Goal: Task Accomplishment & Management: Complete application form

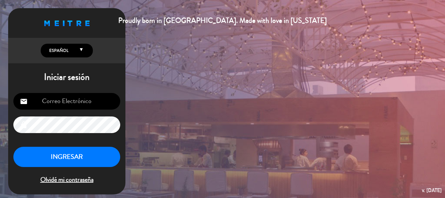
type input "[EMAIL_ADDRESS][DOMAIN_NAME]"
click at [73, 155] on button "INGRESAR" at bounding box center [66, 156] width 107 height 21
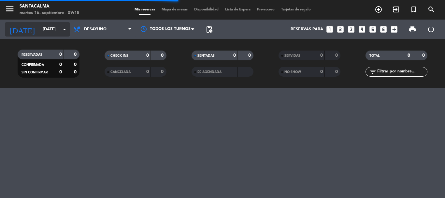
click at [39, 33] on input "[DATE]" at bounding box center [66, 29] width 55 height 11
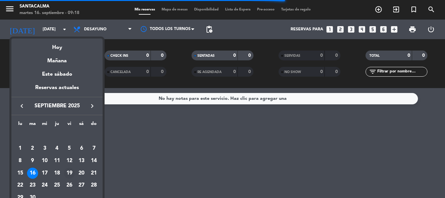
click at [66, 175] on div "19" at bounding box center [69, 172] width 11 height 11
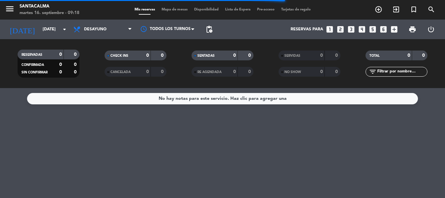
type input "[DATE]"
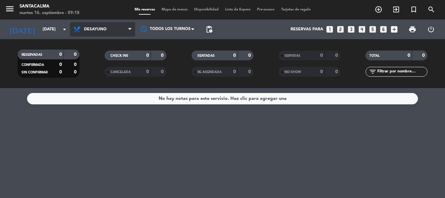
drag, startPoint x: 94, startPoint y: 24, endPoint x: 98, endPoint y: 29, distance: 5.6
click at [95, 24] on span "Desayuno" at bounding box center [102, 29] width 65 height 14
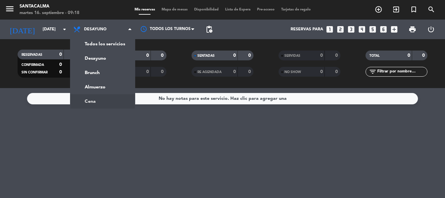
click at [106, 97] on ng-component "menu Santacalma [DATE] 16. septiembre - 09:18 Mis reservas Mapa de mesas Dispon…" at bounding box center [222, 99] width 445 height 198
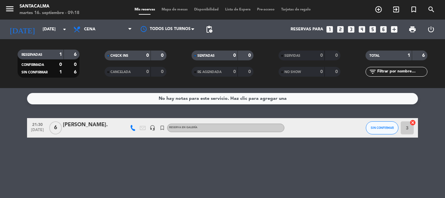
click at [81, 127] on div "[PERSON_NAME]." at bounding box center [90, 124] width 55 height 8
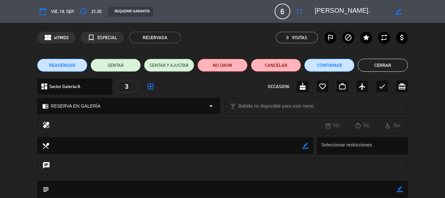
scroll to position [81, 0]
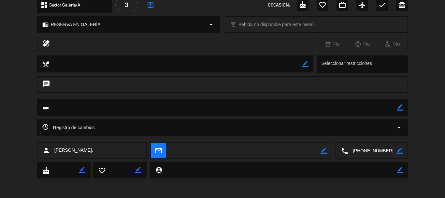
click at [353, 147] on textarea at bounding box center [372, 150] width 48 height 16
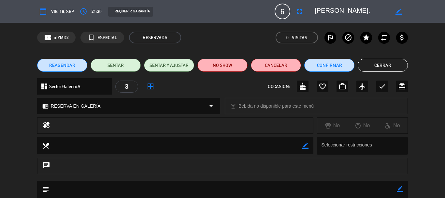
click at [110, 110] on div "chrome_reader_mode RESERVA EN GALERÍA arrow_drop_down" at bounding box center [128, 106] width 182 height 16
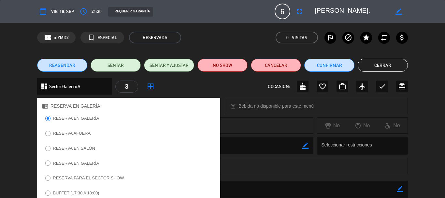
click at [89, 161] on label "RESERVA EN GALERÍA" at bounding box center [76, 163] width 46 height 4
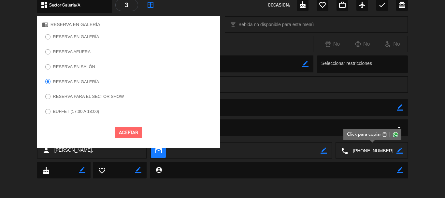
click at [130, 125] on div "Aceptar" at bounding box center [128, 132] width 183 height 21
click at [129, 130] on button "Aceptar" at bounding box center [128, 132] width 27 height 11
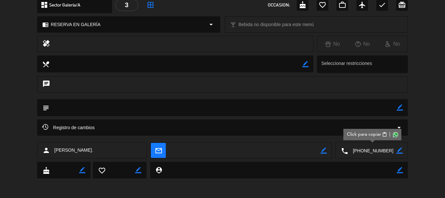
scroll to position [16, 0]
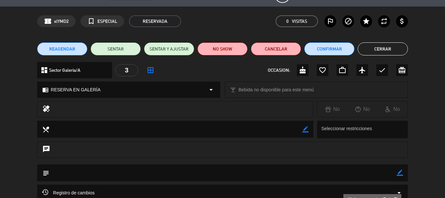
click at [145, 71] on span "border_all" at bounding box center [150, 70] width 12 height 12
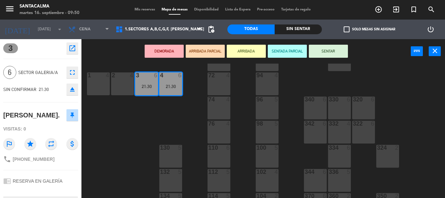
scroll to position [98, 0]
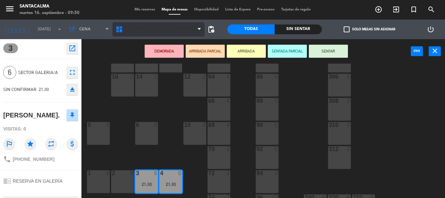
click at [173, 26] on span "1.Sectores A,B,C,G,F, [PERSON_NAME]" at bounding box center [158, 29] width 92 height 14
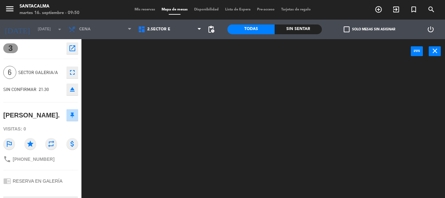
click at [166, 59] on ng-component "menu Santacalma [DATE] 16. septiembre - 09:50 Mis reservas Mapa de mesas Dispon…" at bounding box center [222, 99] width 445 height 198
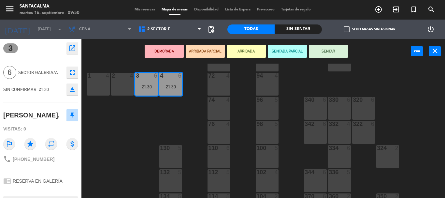
scroll to position [293, 0]
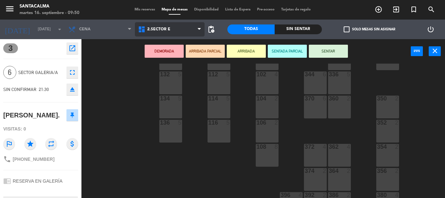
click at [161, 28] on span "2.Sector E" at bounding box center [158, 29] width 23 height 5
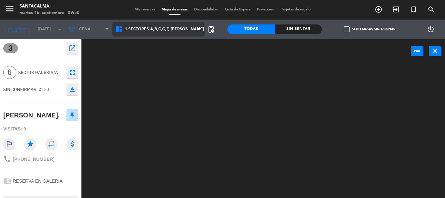
scroll to position [0, 0]
click at [167, 46] on ng-component "menu Santacalma [DATE] 16. septiembre - 09:50 Mis reservas Mapa de mesas Dispon…" at bounding box center [222, 99] width 445 height 198
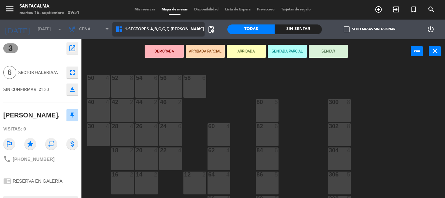
click at [185, 32] on span "1.Sectores A,B,C,G,F, [PERSON_NAME]" at bounding box center [158, 29] width 92 height 14
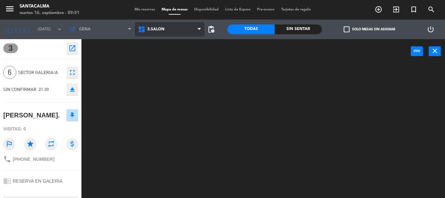
click at [167, 74] on ng-component "menu Santacalma [DATE] 16. septiembre - 09:51 Mis reservas Mapa de mesas Dispon…" at bounding box center [222, 99] width 445 height 198
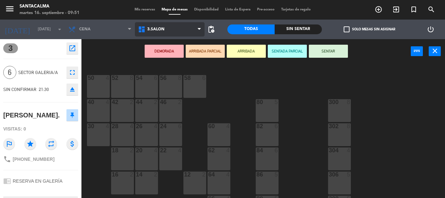
click at [169, 28] on span "3.Salón" at bounding box center [170, 29] width 70 height 14
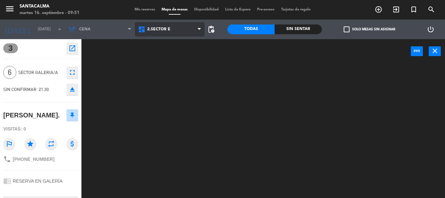
click at [171, 53] on ng-component "menu Santacalma [DATE] 16. septiembre - 09:51 Mis reservas Mapa de mesas Dispon…" at bounding box center [222, 99] width 445 height 198
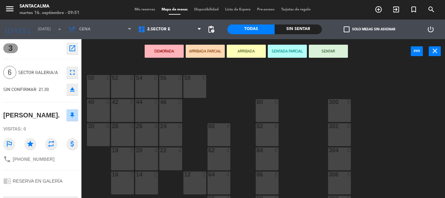
scroll to position [163, 0]
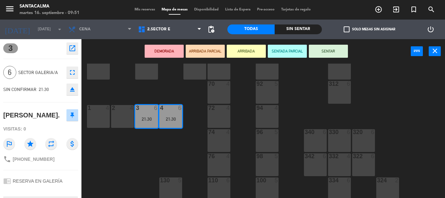
click at [151, 113] on div "3 6 21:30" at bounding box center [146, 116] width 23 height 23
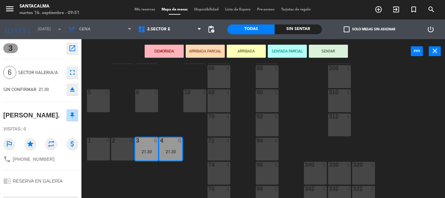
scroll to position [98, 0]
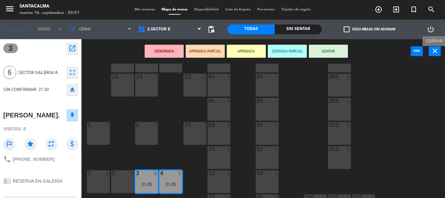
click at [437, 53] on icon "close" at bounding box center [435, 51] width 8 height 8
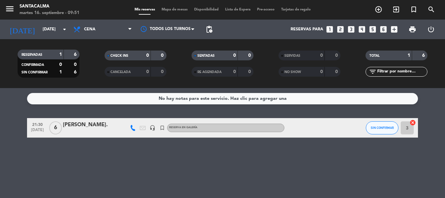
click at [82, 126] on div "[PERSON_NAME]." at bounding box center [90, 124] width 55 height 8
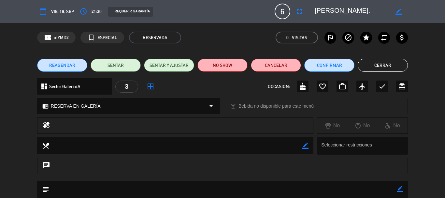
click at [104, 105] on div "chrome_reader_mode RESERVA EN GALERÍA arrow_drop_down" at bounding box center [128, 106] width 182 height 16
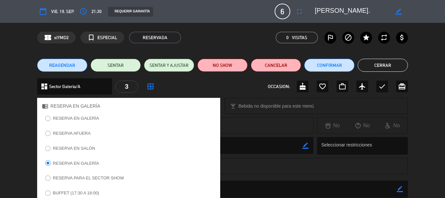
click at [0, 93] on div "dashboard Sector Galeria/A arrow_drop_down 3 border_all OCCASION: cake favorite…" at bounding box center [222, 89] width 445 height 23
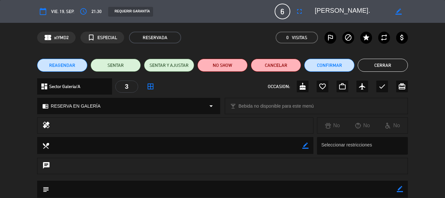
click at [154, 85] on span "border_all" at bounding box center [150, 86] width 12 height 12
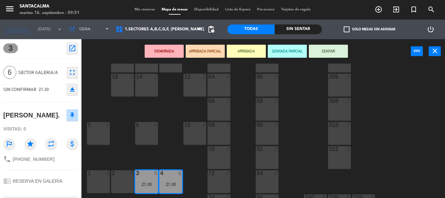
scroll to position [65, 0]
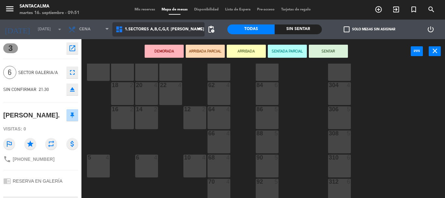
click at [176, 35] on span "1.Sectores A,B,C,G,F, [PERSON_NAME]" at bounding box center [158, 29] width 92 height 14
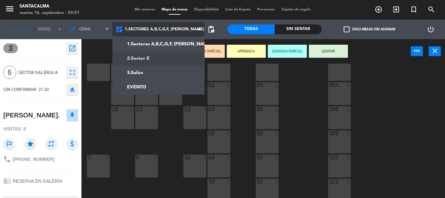
scroll to position [0, 0]
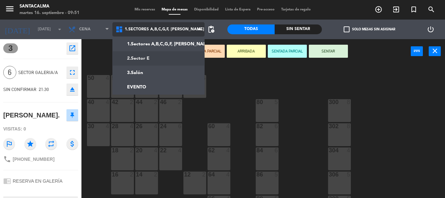
click at [159, 61] on ng-component "menu Santacalma [DATE] 16. septiembre - 09:51 Mis reservas Mapa de mesas Dispon…" at bounding box center [222, 99] width 445 height 198
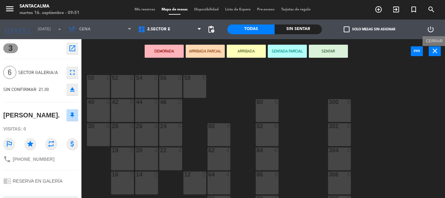
click at [432, 51] on icon "close" at bounding box center [435, 51] width 8 height 8
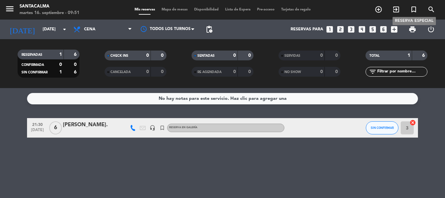
click at [414, 13] on icon "turned_in_not" at bounding box center [413, 10] width 8 height 8
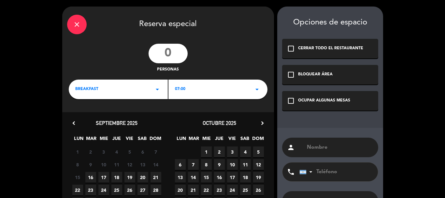
click at [166, 58] on input "number" at bounding box center [167, 54] width 39 height 20
type input "13"
click at [138, 92] on div "BREAKFAST arrow_drop_down" at bounding box center [118, 89] width 99 height 20
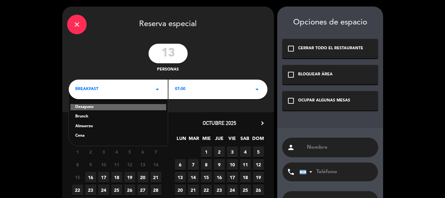
click at [84, 136] on div "Cena" at bounding box center [118, 135] width 86 height 7
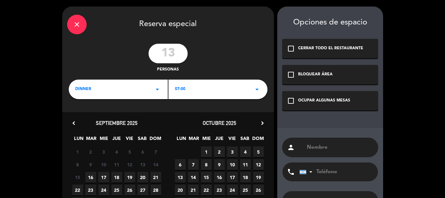
click at [195, 90] on div "07:00 arrow_drop_down" at bounding box center [217, 89] width 99 height 20
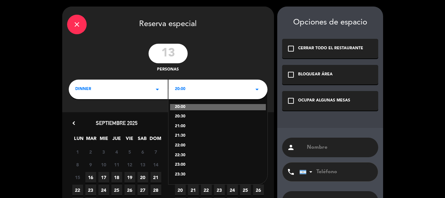
click at [182, 145] on div "22:00" at bounding box center [218, 145] width 86 height 7
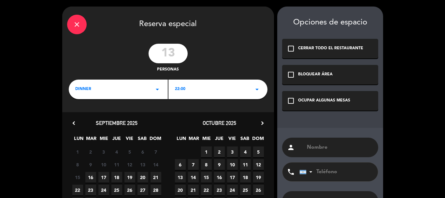
scroll to position [33, 0]
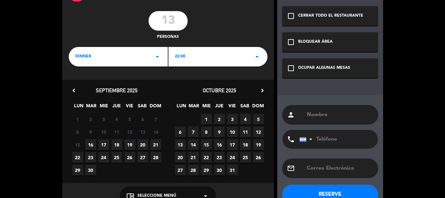
click at [127, 145] on span "19" at bounding box center [129, 144] width 11 height 11
click at [144, 190] on div "chrome_reader_mode Seleccione Menú arrow_drop_down" at bounding box center [168, 196] width 96 height 20
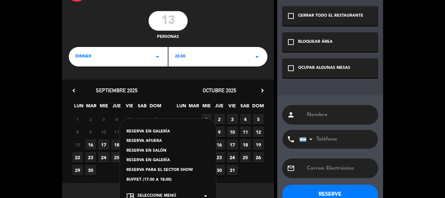
click at [161, 132] on div "RESERVA EN GALERÍA" at bounding box center [167, 131] width 83 height 7
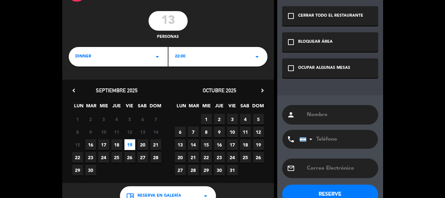
drag, startPoint x: 297, startPoint y: 73, endPoint x: 299, endPoint y: 78, distance: 5.1
click at [297, 74] on div "check_box_outline_blank OCUPAR ALGUNAS MESAS" at bounding box center [330, 68] width 96 height 20
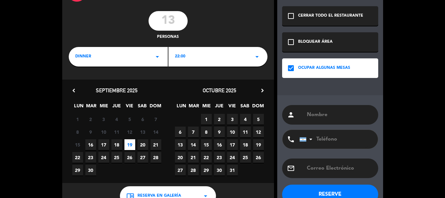
click at [326, 112] on input "text" at bounding box center [339, 114] width 67 height 9
paste input "[PERSON_NAME]"
click at [338, 143] on input "tel" at bounding box center [335, 139] width 72 height 19
click at [353, 116] on input "[PERSON_NAME]" at bounding box center [339, 114] width 67 height 9
type input "[PERSON_NAME]([PERSON_NAME])"
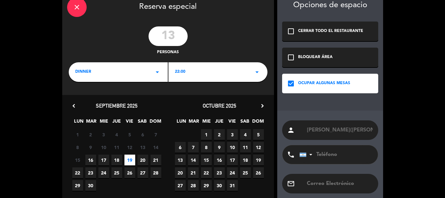
scroll to position [50, 0]
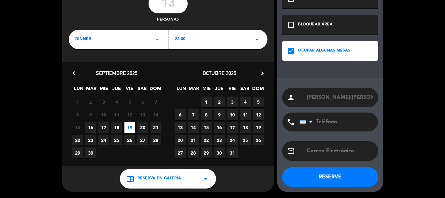
click at [326, 174] on button "RESERVE" at bounding box center [330, 177] width 96 height 20
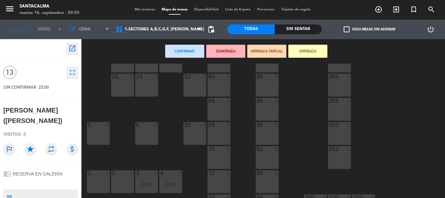
scroll to position [195, 0]
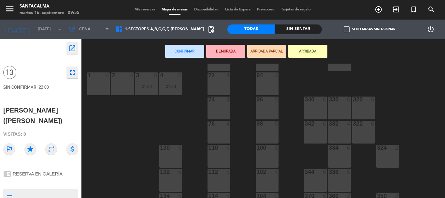
click at [100, 81] on div "1 4" at bounding box center [98, 83] width 23 height 23
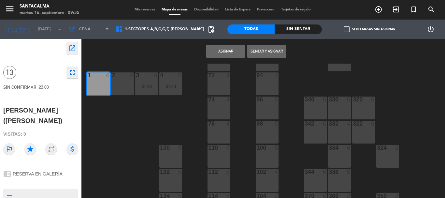
click at [129, 88] on div "2 4" at bounding box center [122, 83] width 23 height 23
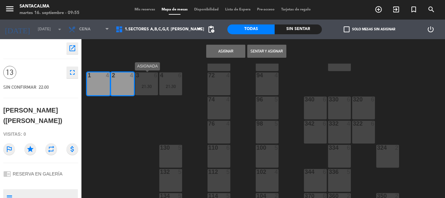
click at [144, 90] on div "3 6 21:30" at bounding box center [146, 83] width 23 height 23
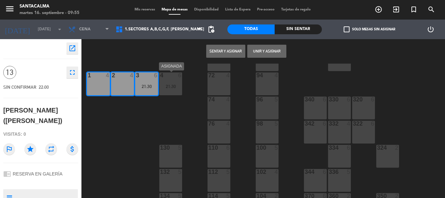
click at [166, 92] on div "4 6 21:30" at bounding box center [170, 83] width 23 height 23
click at [231, 53] on button "Sentar y Asignar" at bounding box center [225, 51] width 39 height 13
